Goal: Transaction & Acquisition: Book appointment/travel/reservation

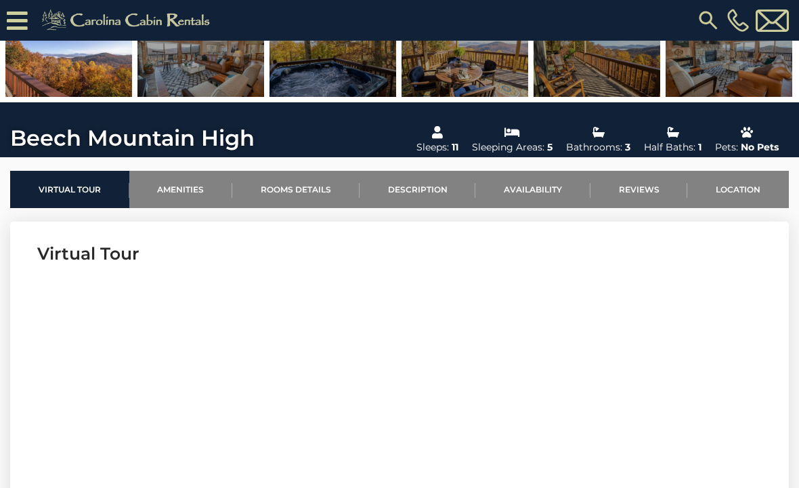
scroll to position [320, 0]
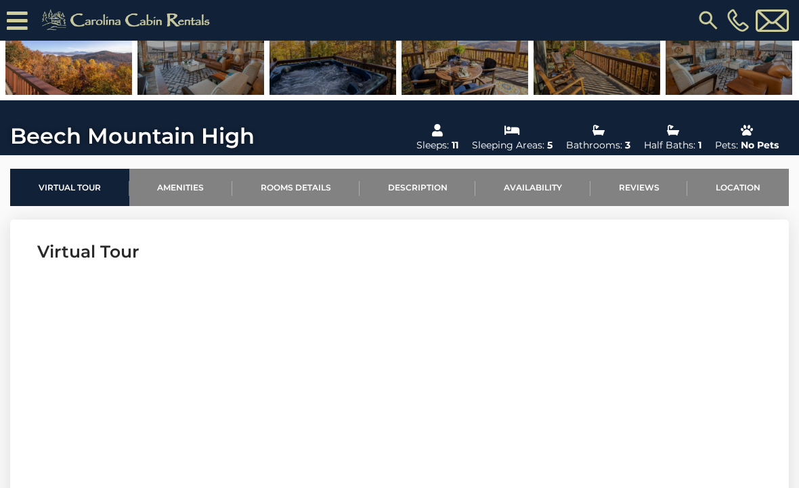
click at [26, 18] on icon at bounding box center [17, 21] width 21 height 24
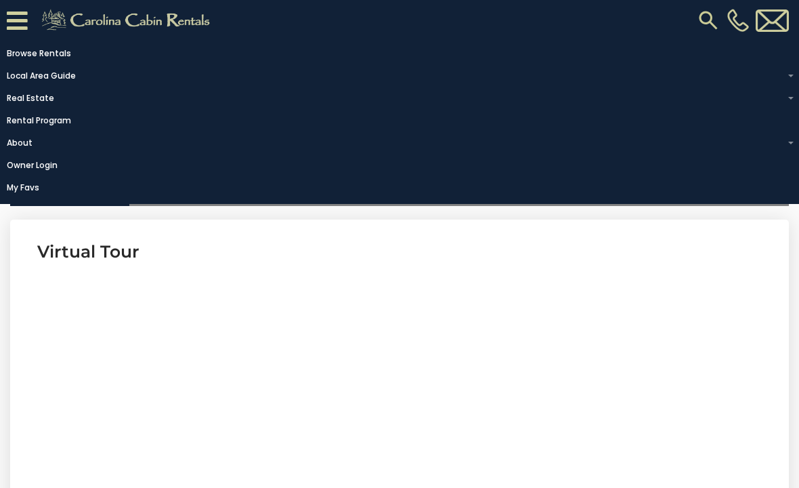
click at [698, 377] on section "Virtual Tour" at bounding box center [399, 425] width 779 height 413
click at [23, 17] on icon at bounding box center [17, 21] width 21 height 24
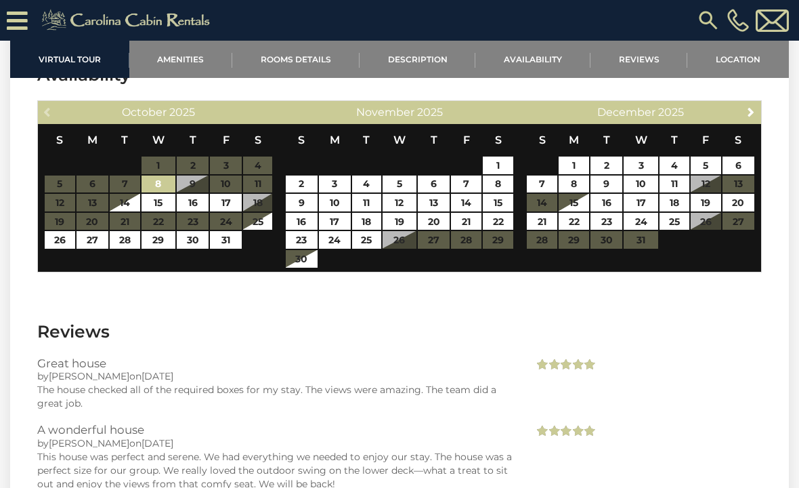
scroll to position [2713, 0]
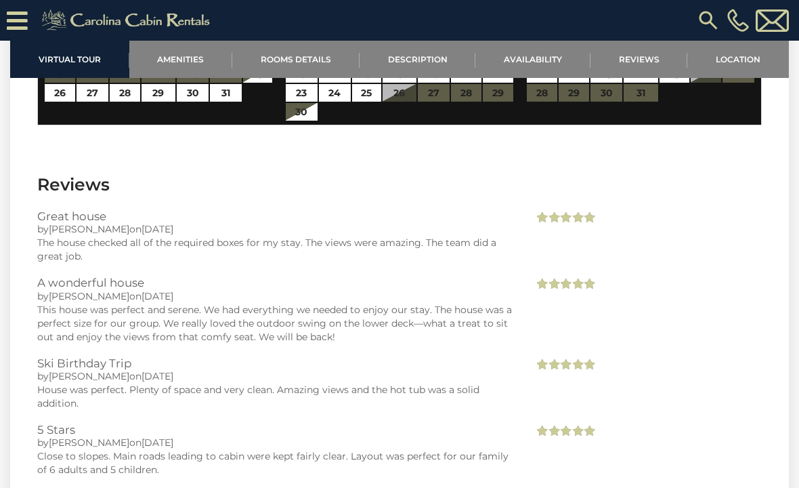
click at [279, 54] on link "Rooms Details" at bounding box center [295, 59] width 127 height 37
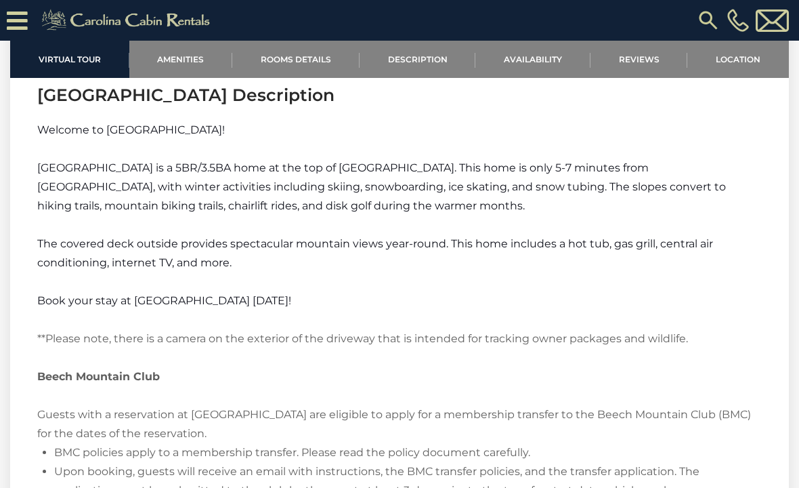
scroll to position [1427, 0]
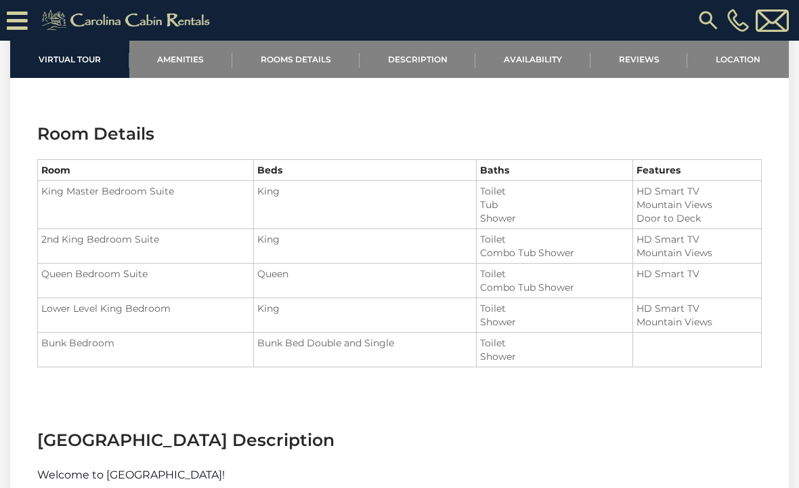
click at [20, 18] on icon at bounding box center [17, 21] width 21 height 24
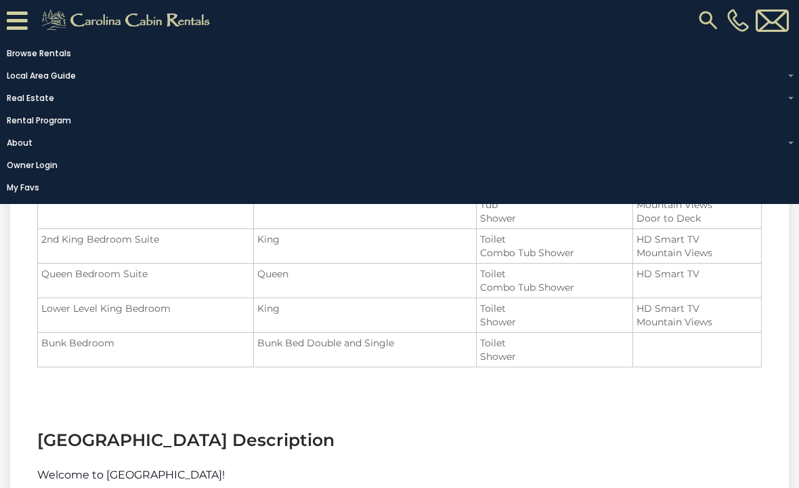
click at [702, 389] on section "Room Details Room Beds Baths Features King Master Bedroom Suite King" at bounding box center [399, 255] width 779 height 306
click at [709, 379] on section "Room Details Room Beds Baths Features King Master Bedroom Suite King" at bounding box center [399, 255] width 779 height 306
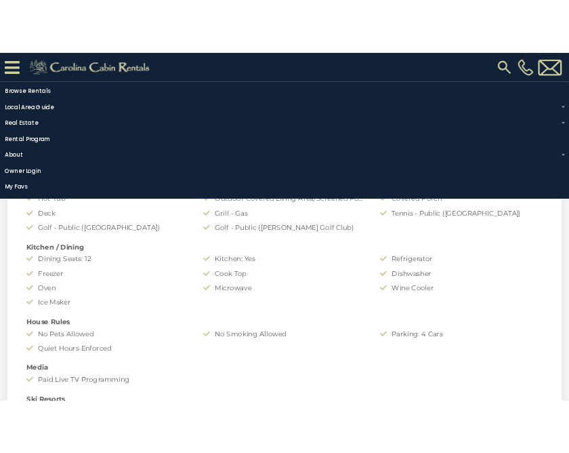
scroll to position [936, 0]
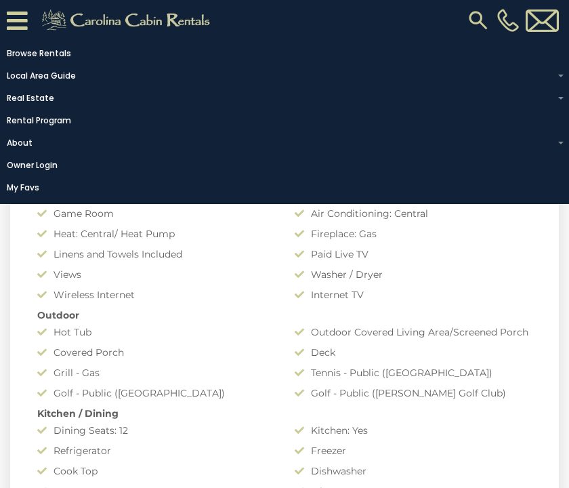
click at [71, 163] on link "Owner Login" at bounding box center [281, 165] width 562 height 19
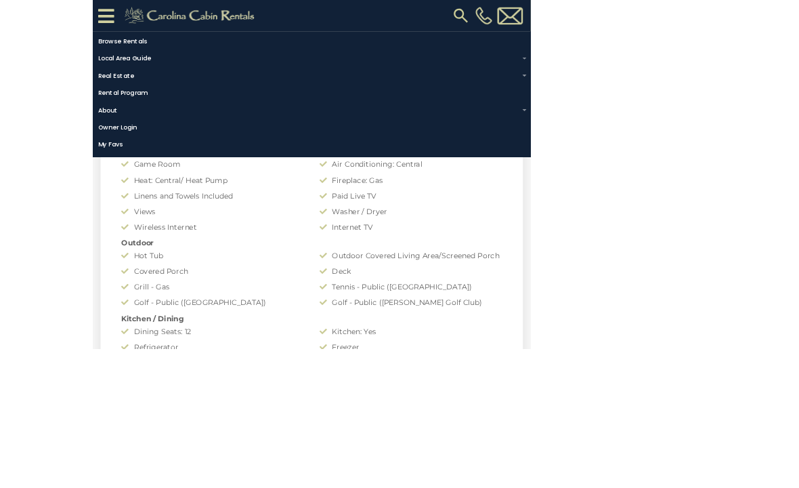
scroll to position [896, 0]
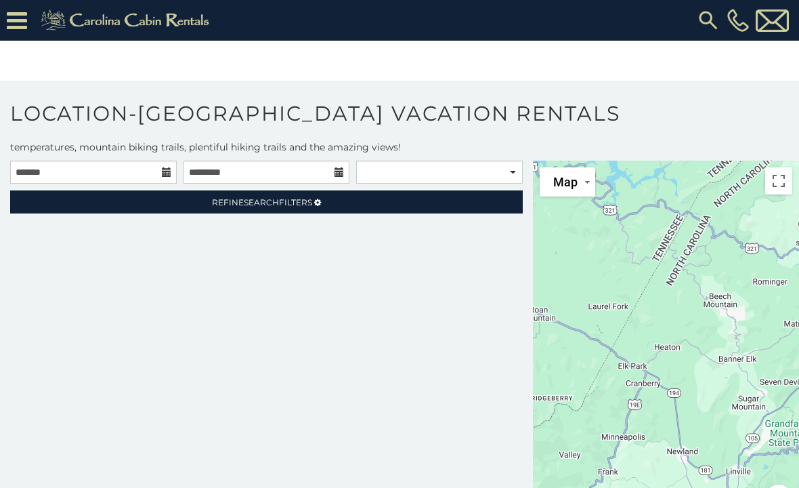
scroll to position [12, 0]
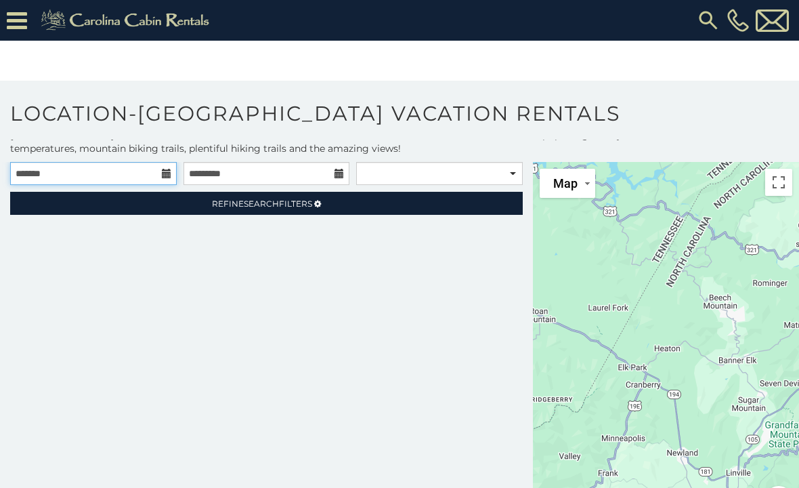
click at [157, 171] on input "text" at bounding box center [93, 173] width 167 height 23
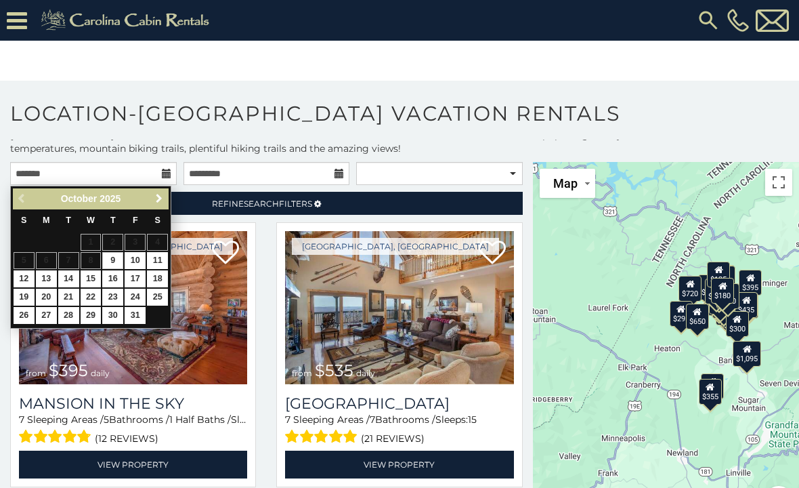
click at [150, 203] on link "Next" at bounding box center [158, 198] width 17 height 17
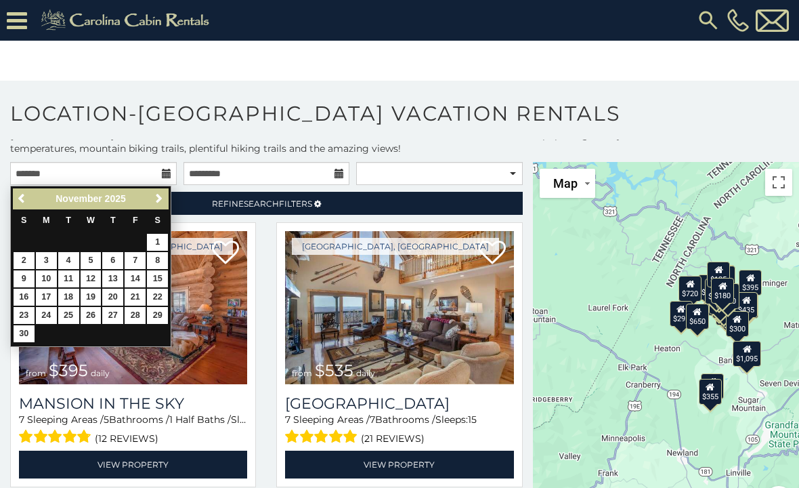
click at [154, 196] on span "Next" at bounding box center [159, 198] width 11 height 11
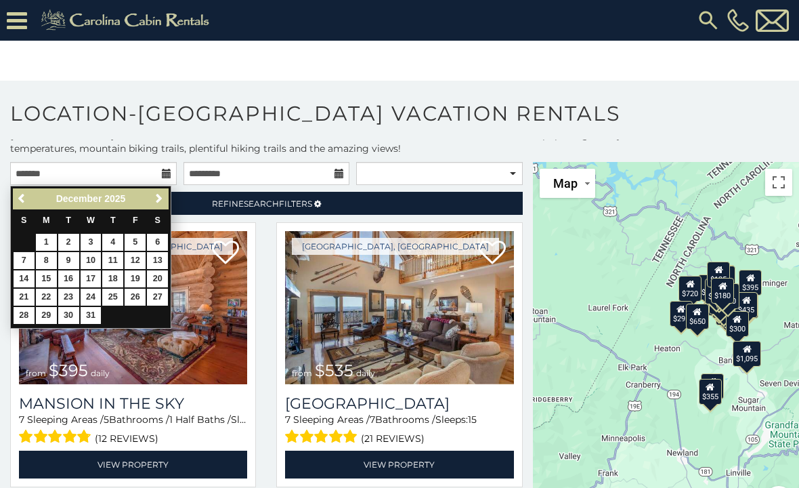
click at [67, 293] on link "23" at bounding box center [68, 297] width 21 height 17
type input "**********"
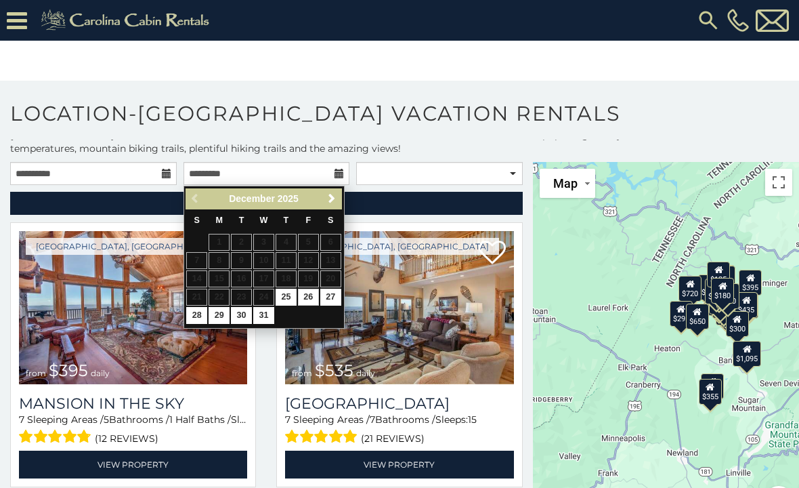
click at [313, 295] on link "26" at bounding box center [308, 297] width 21 height 17
type input "**********"
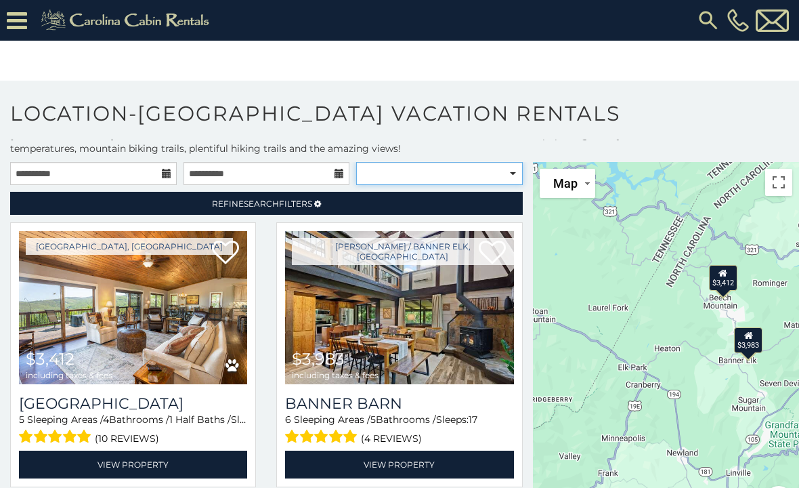
click at [511, 175] on select "**********" at bounding box center [439, 173] width 167 height 23
select select "**********"
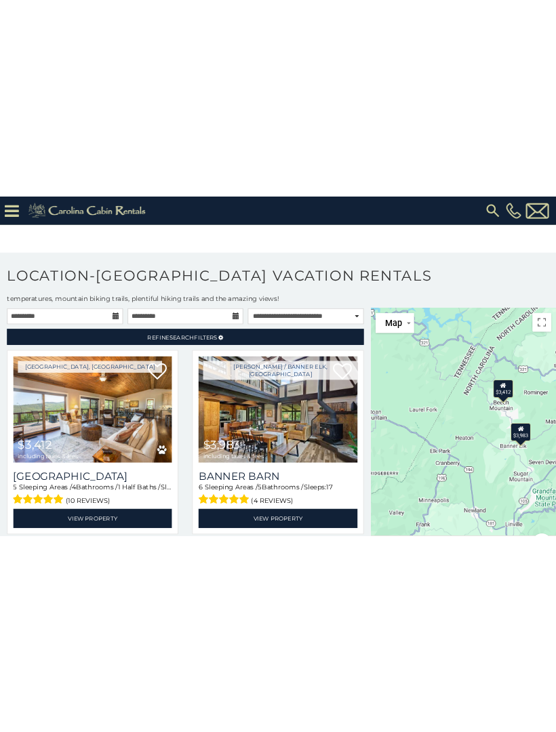
scroll to position [12, 0]
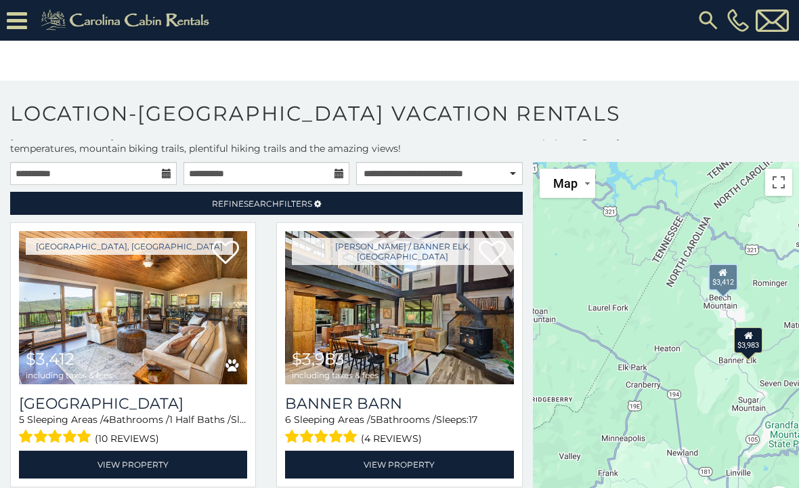
click at [85, 461] on link "View Property" at bounding box center [133, 465] width 228 height 28
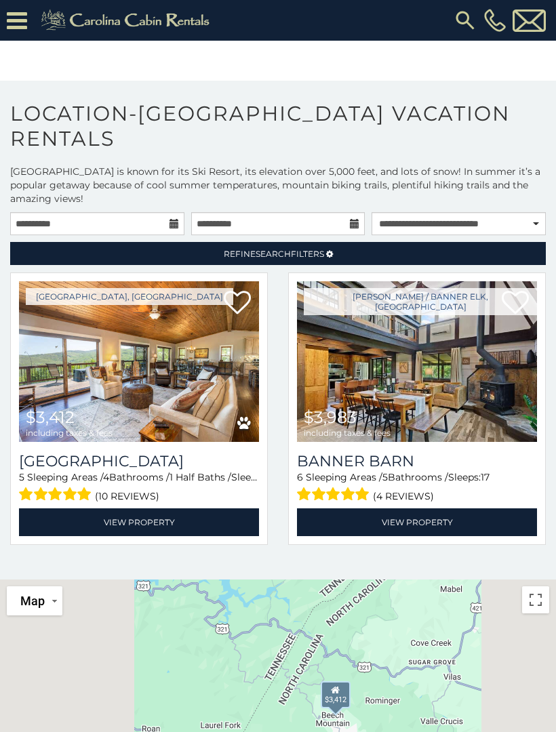
scroll to position [0, 0]
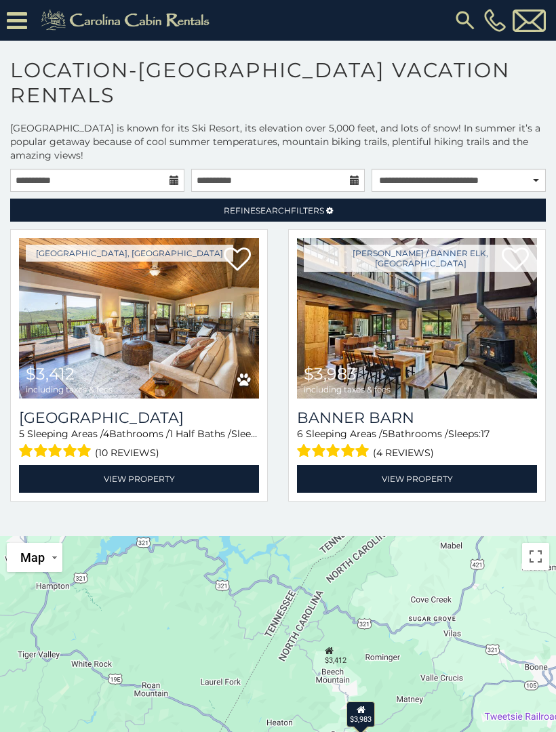
click at [58, 344] on img at bounding box center [139, 318] width 240 height 161
click at [482, 209] on link "Refine Search Filters" at bounding box center [277, 209] width 535 height 23
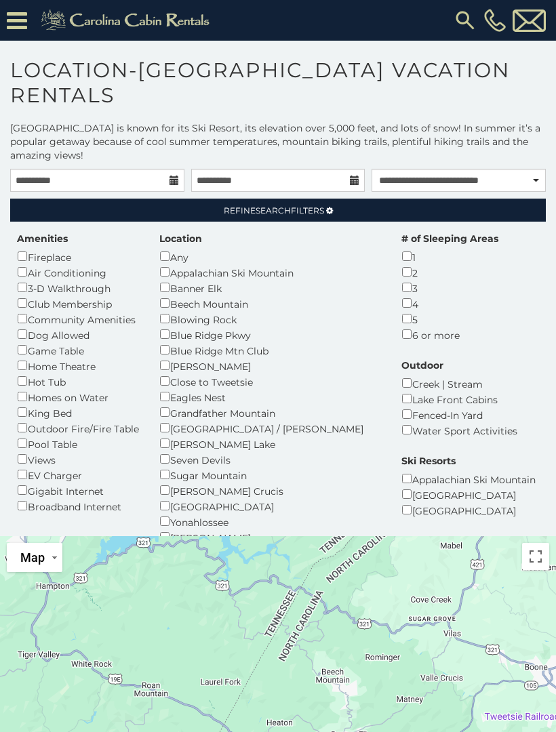
click at [490, 219] on link "Refine Search Filters" at bounding box center [277, 209] width 535 height 23
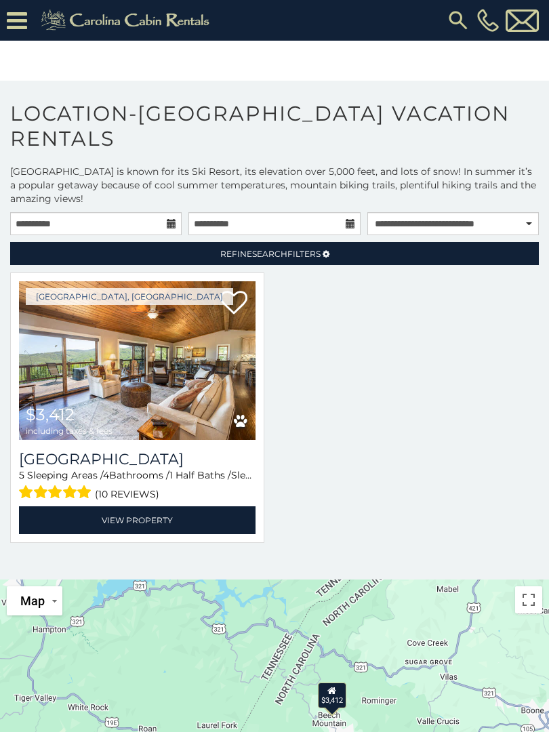
click at [100, 487] on link "View Property" at bounding box center [137, 520] width 236 height 28
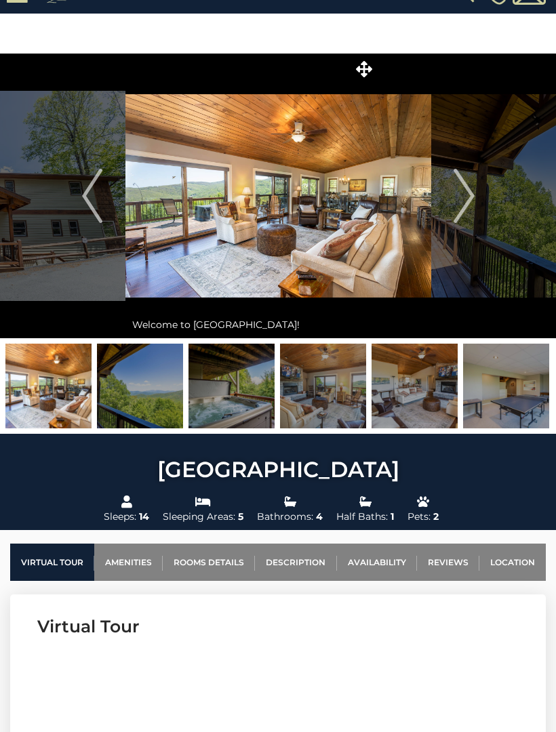
scroll to position [23, 0]
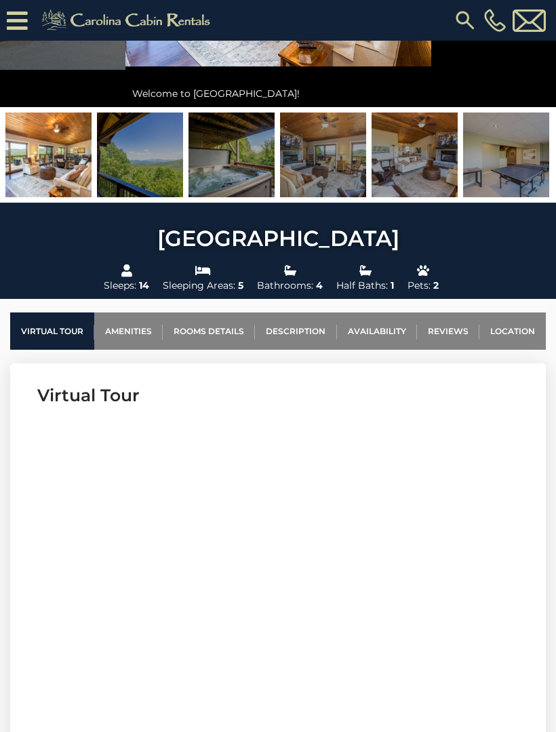
scroll to position [242, 0]
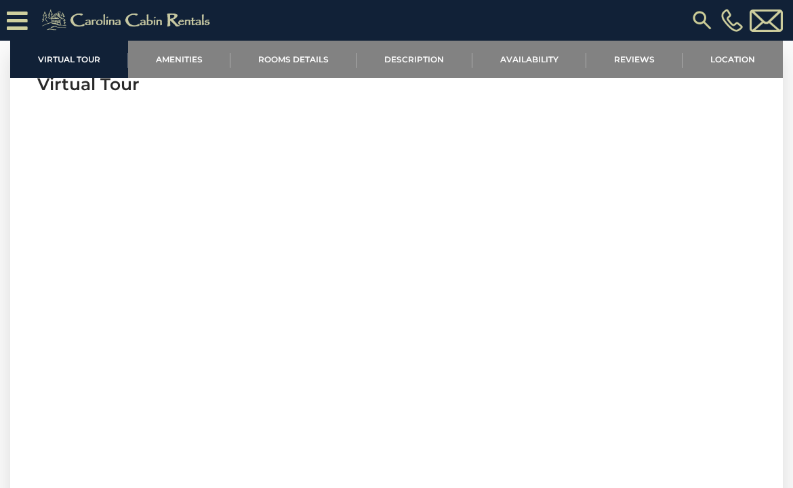
scroll to position [499, 0]
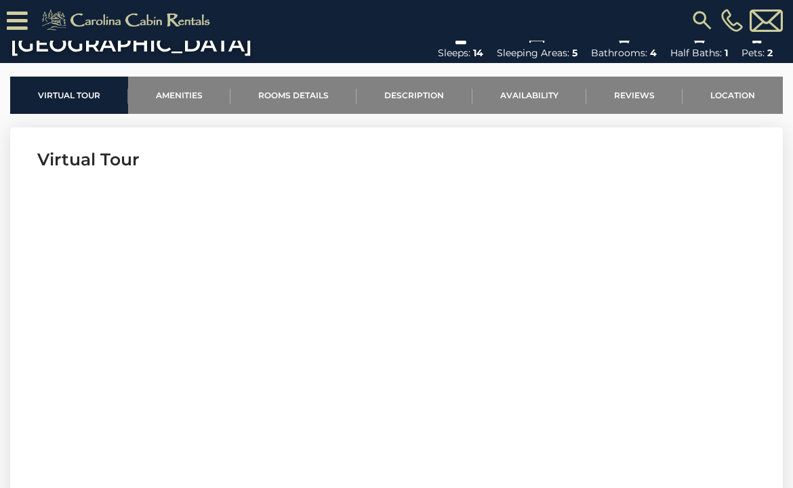
scroll to position [417, 0]
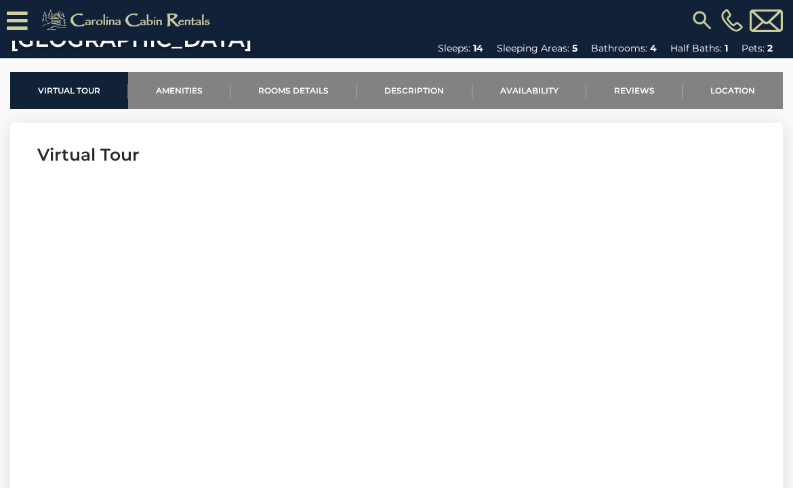
click at [420, 85] on link "Description" at bounding box center [413, 90] width 115 height 37
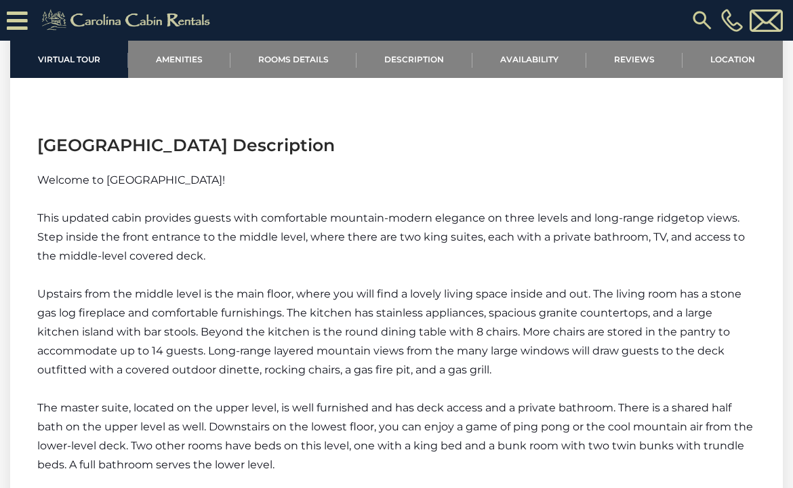
click at [751, 3] on div "[PHONE_NUMBER]" at bounding box center [505, 20] width 561 height 41
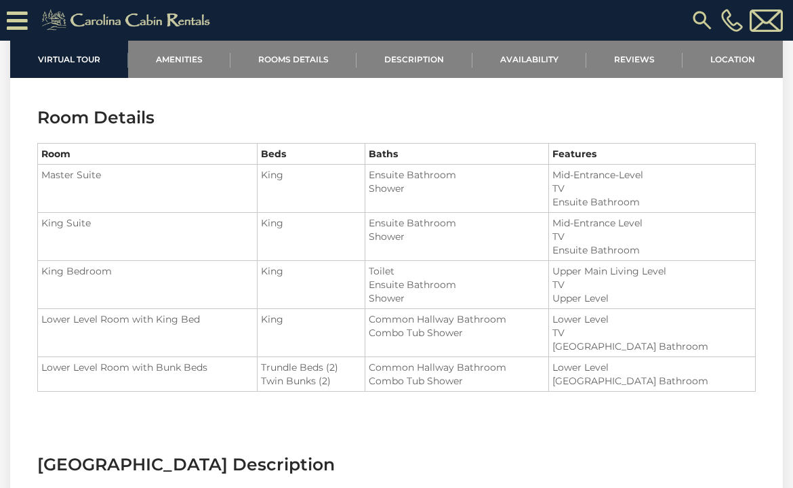
click at [749, 60] on link "Location" at bounding box center [732, 59] width 100 height 37
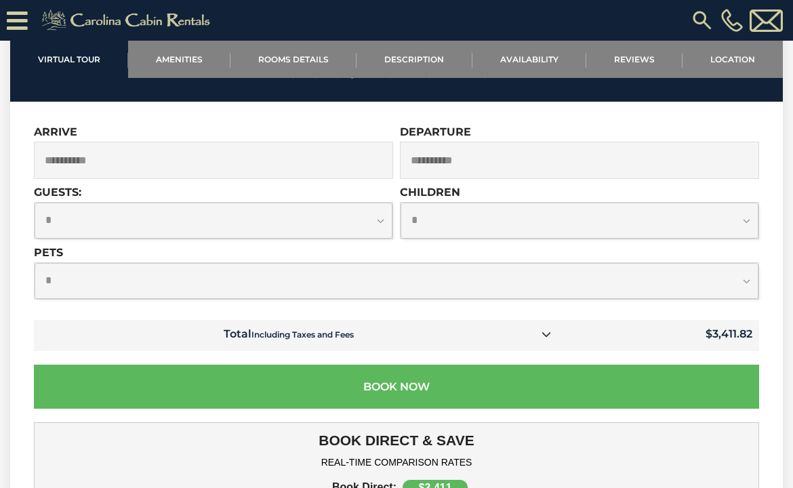
scroll to position [3885, 0]
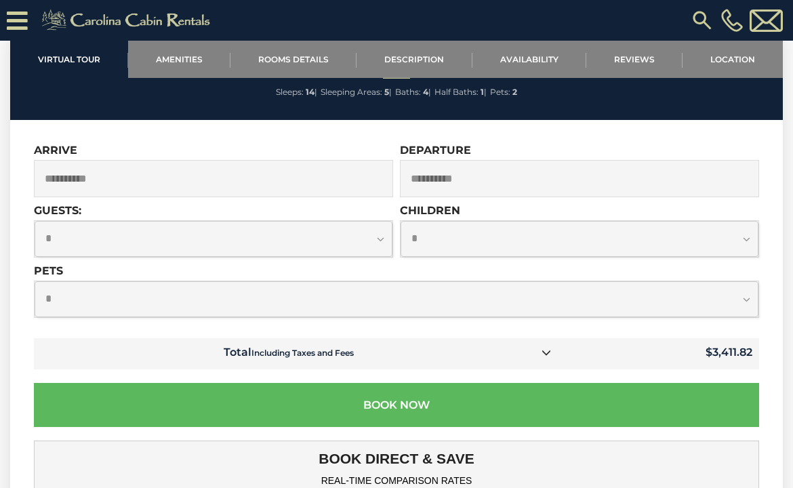
click at [743, 221] on select "**********" at bounding box center [579, 239] width 358 height 36
select select "*"
click at [335, 232] on select "**********" at bounding box center [214, 239] width 358 height 36
select select "*"
click at [742, 287] on select "**********" at bounding box center [397, 299] width 724 height 36
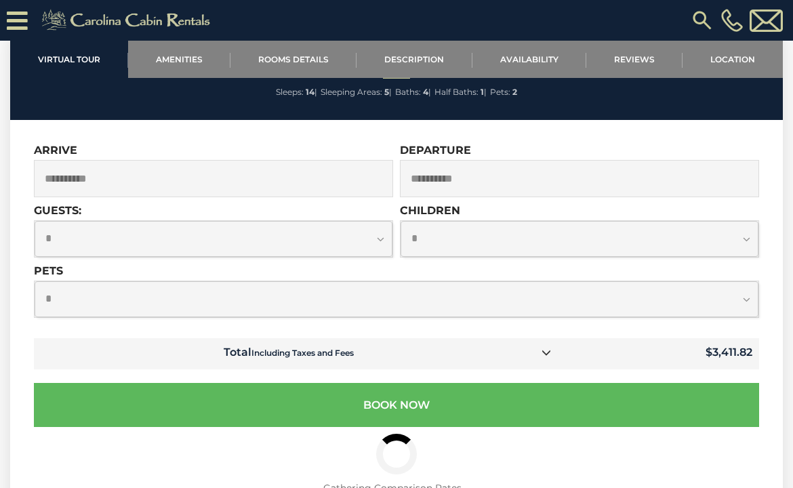
select select "*"
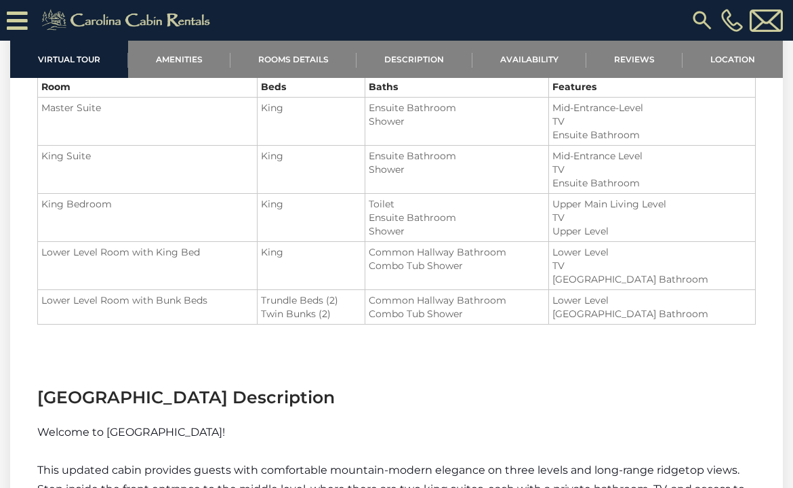
scroll to position [1518, 0]
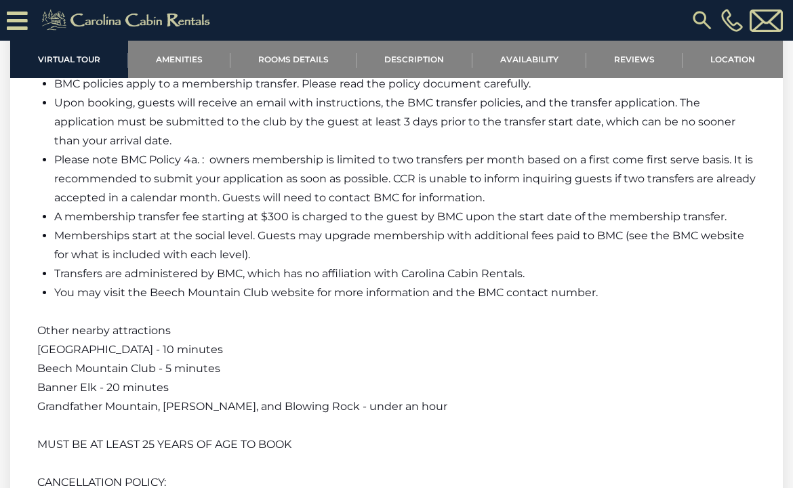
click at [736, 63] on link "Location" at bounding box center [732, 59] width 100 height 37
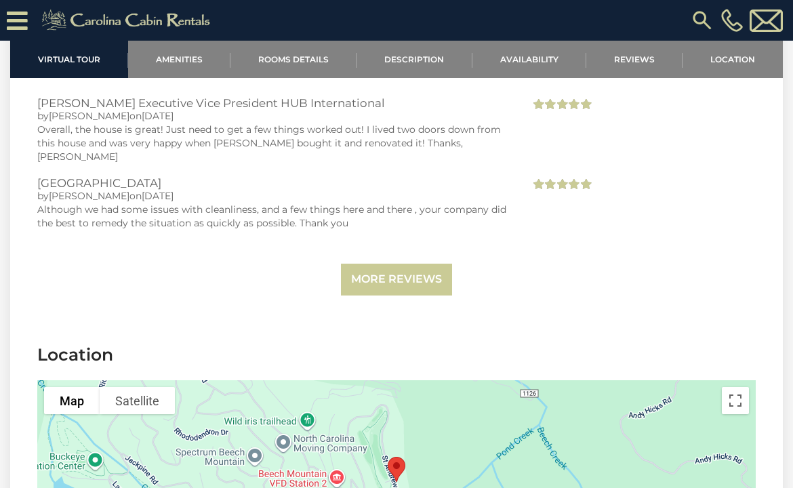
scroll to position [3490, 0]
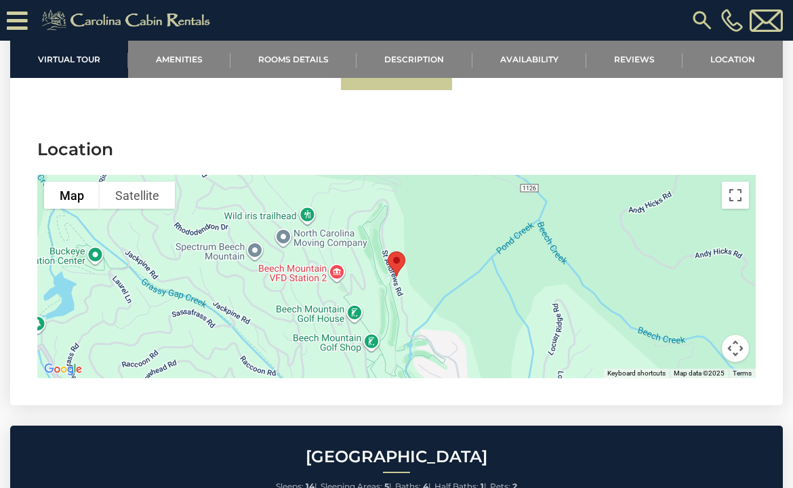
click at [337, 263] on div at bounding box center [396, 276] width 718 height 203
click at [341, 259] on div at bounding box center [396, 276] width 718 height 203
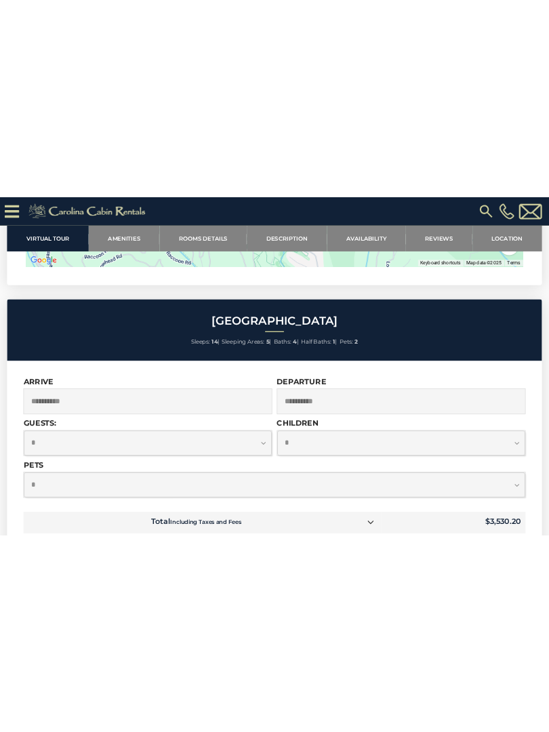
scroll to position [4170, 0]
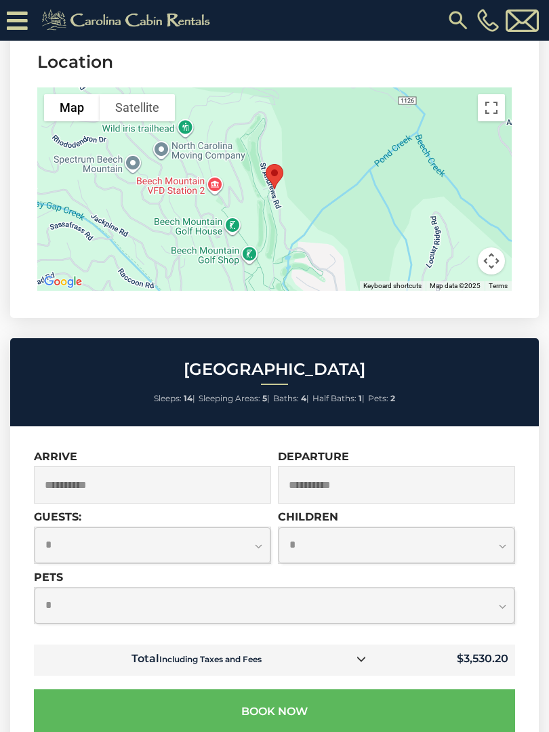
click at [223, 167] on div at bounding box center [274, 188] width 474 height 203
click at [501, 94] on button "Toggle fullscreen view" at bounding box center [491, 107] width 27 height 27
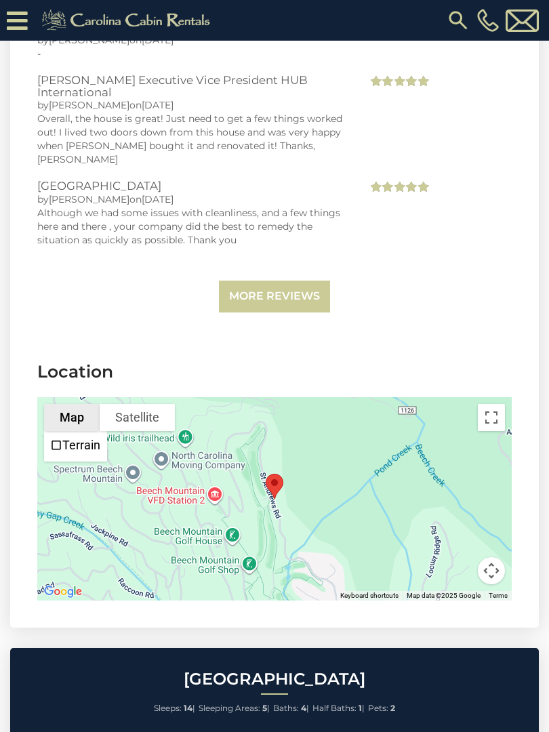
scroll to position [3843, 0]
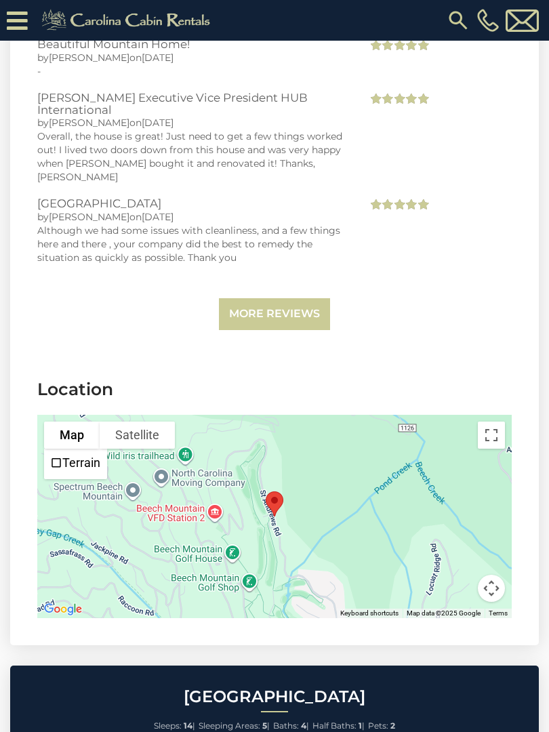
click at [255, 313] on link "More Reviews" at bounding box center [274, 314] width 111 height 32
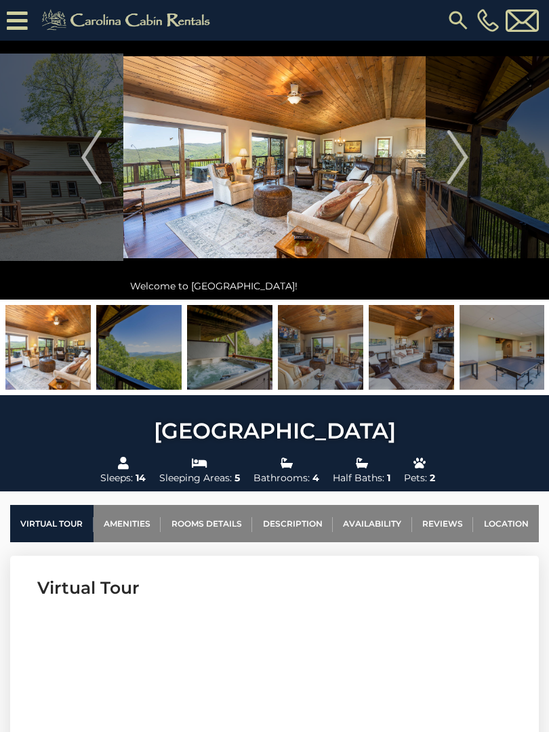
scroll to position [0, 0]
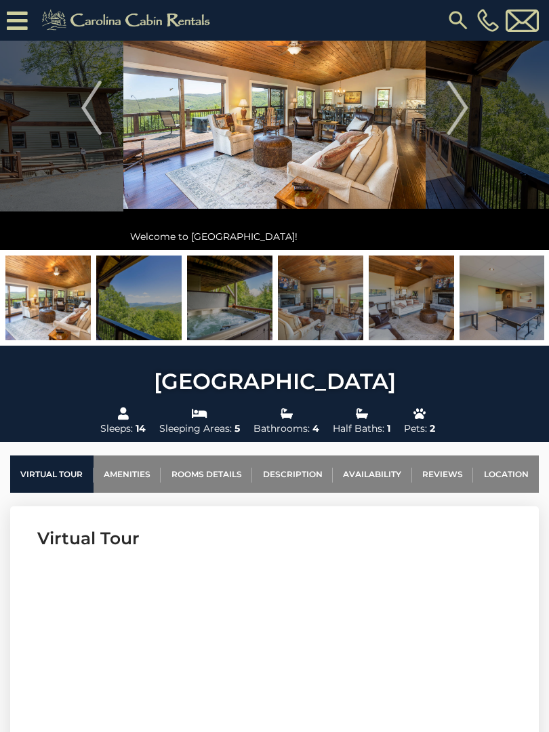
click at [517, 478] on link "Location" at bounding box center [506, 473] width 66 height 37
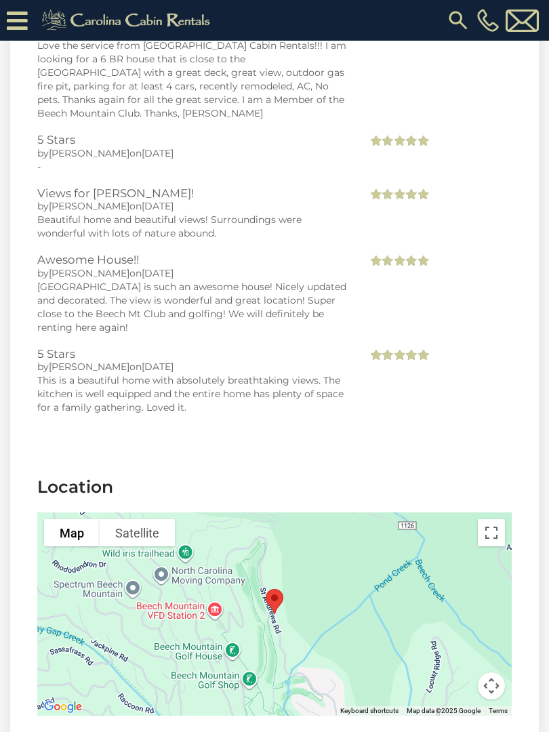
scroll to position [4521, 0]
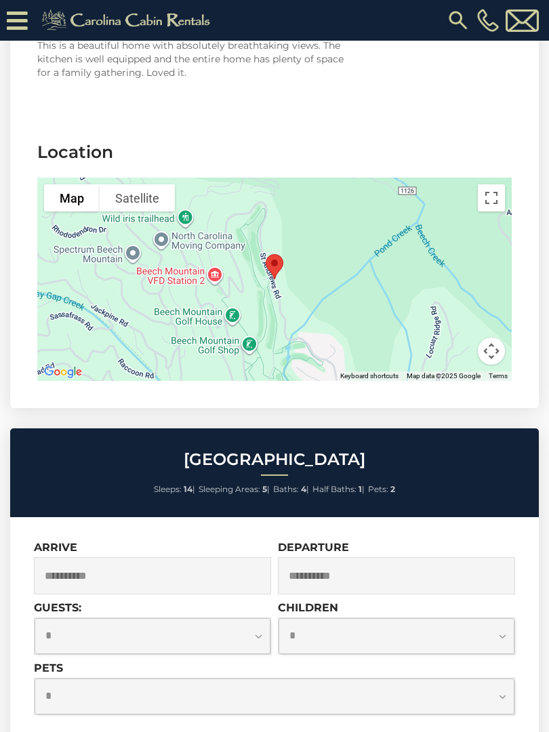
click at [490, 337] on button "Map camera controls" at bounding box center [491, 350] width 27 height 27
click at [49, 363] on img "Open this area in Google Maps (opens a new window)" at bounding box center [63, 372] width 45 height 18
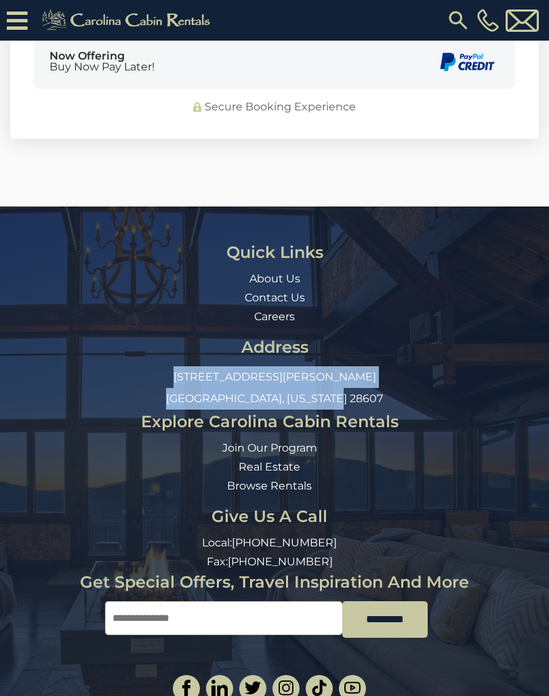
scroll to position [5559, 0]
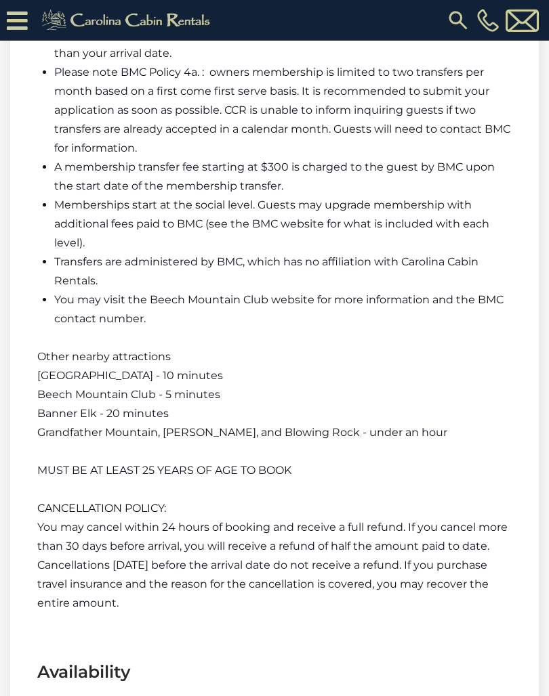
scroll to position [2828, 0]
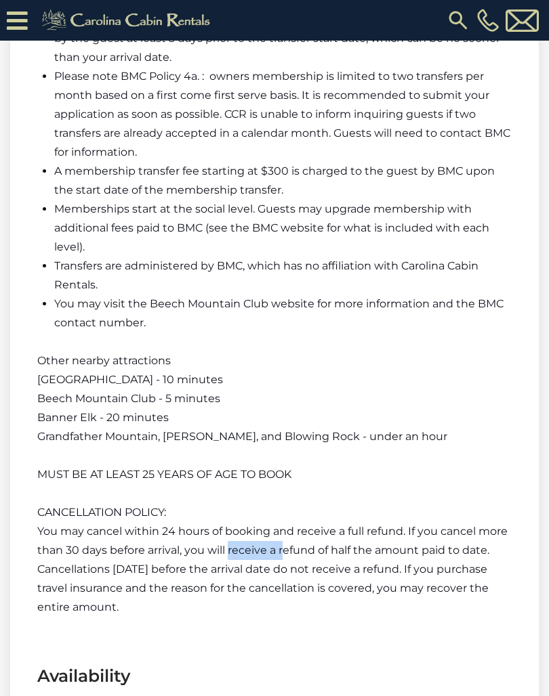
click at [463, 461] on p at bounding box center [274, 455] width 474 height 19
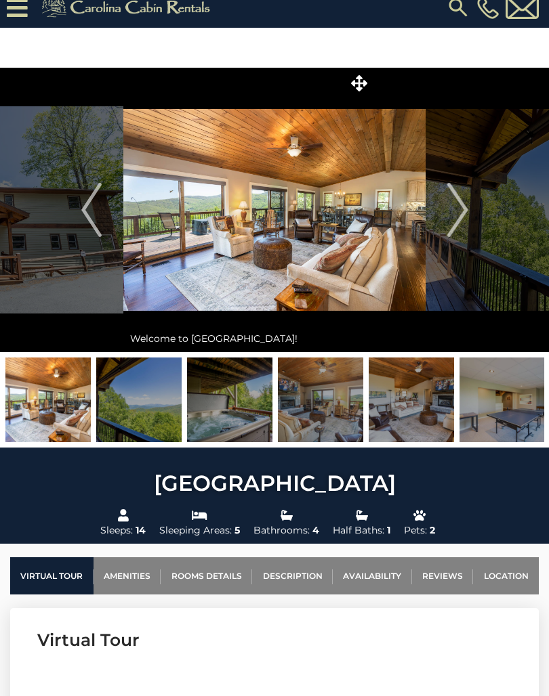
scroll to position [0, 0]
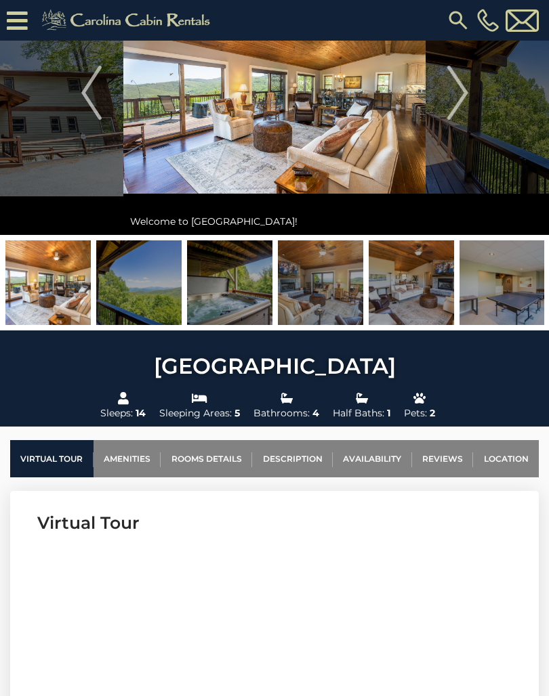
click at [511, 456] on link "Location" at bounding box center [506, 458] width 66 height 37
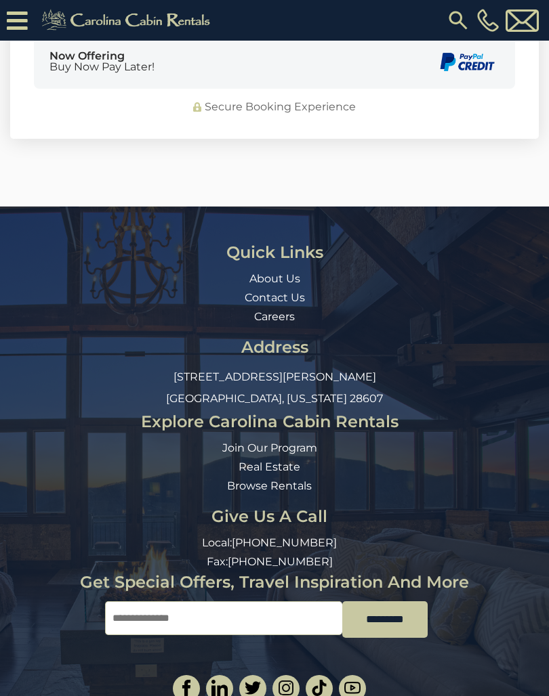
scroll to position [5559, 0]
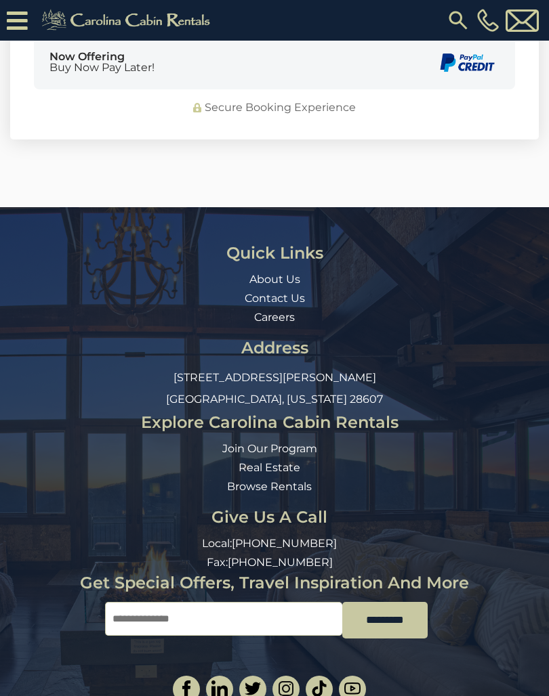
click at [487, 23] on img at bounding box center [488, 20] width 22 height 23
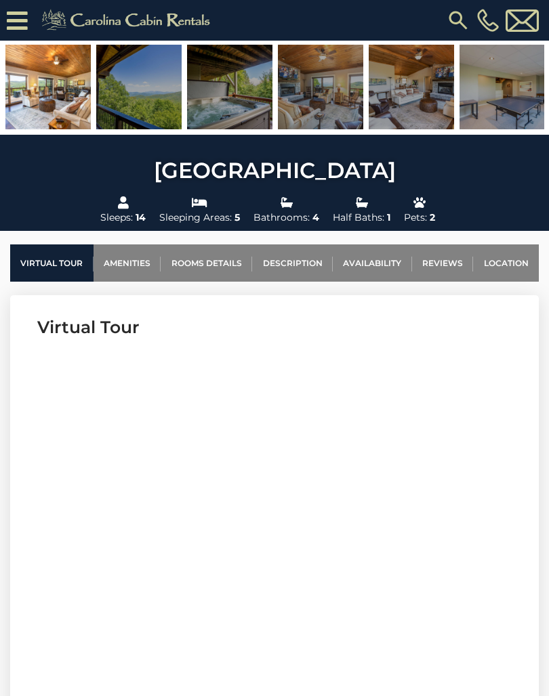
scroll to position [0, 0]
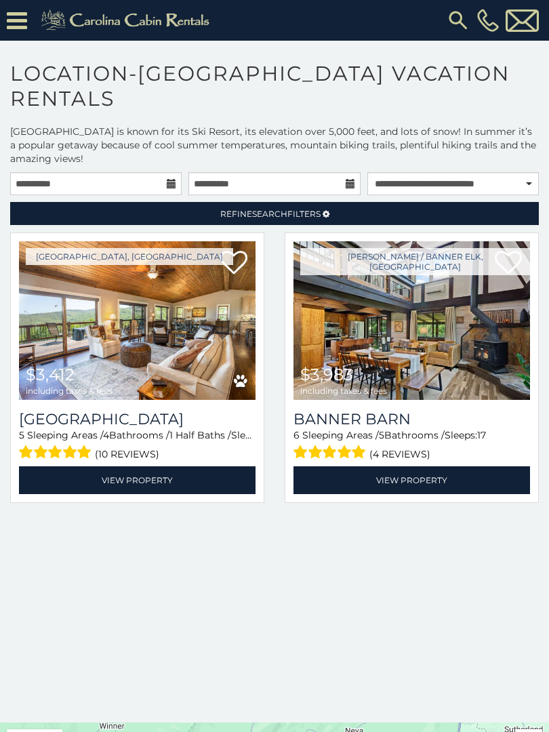
click at [175, 325] on img at bounding box center [137, 320] width 236 height 159
click at [210, 490] on link "View Property" at bounding box center [137, 480] width 236 height 28
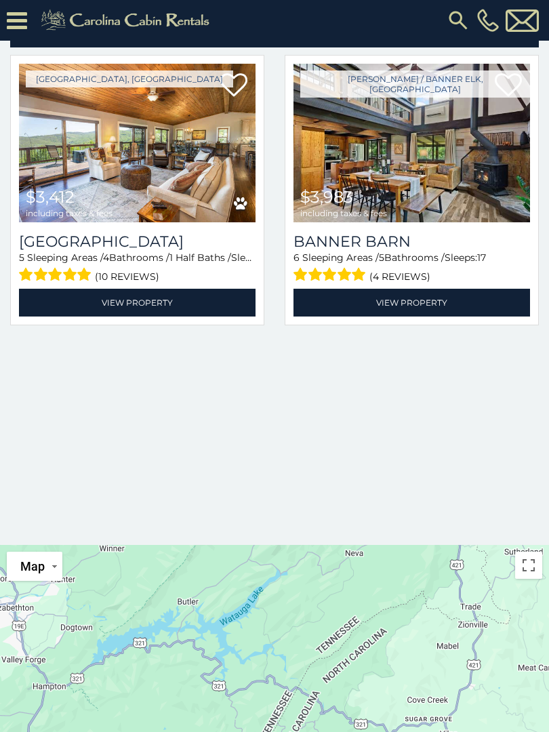
scroll to position [233, 0]
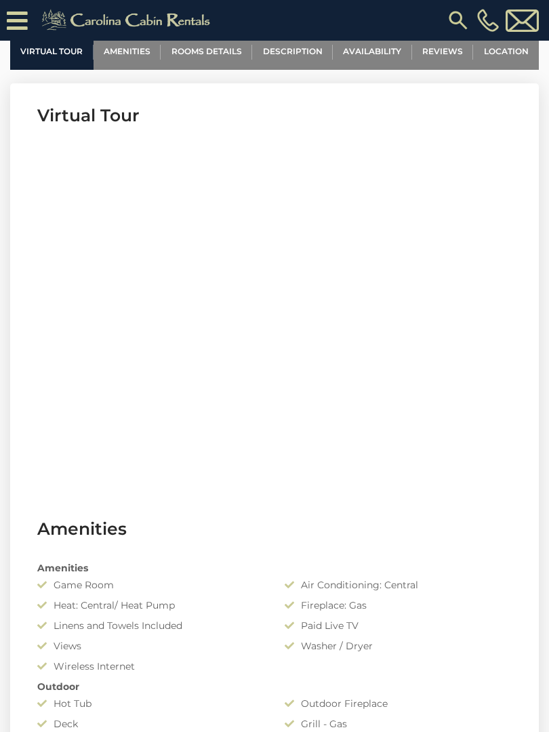
scroll to position [467, 0]
